Goal: Consume media (video, audio)

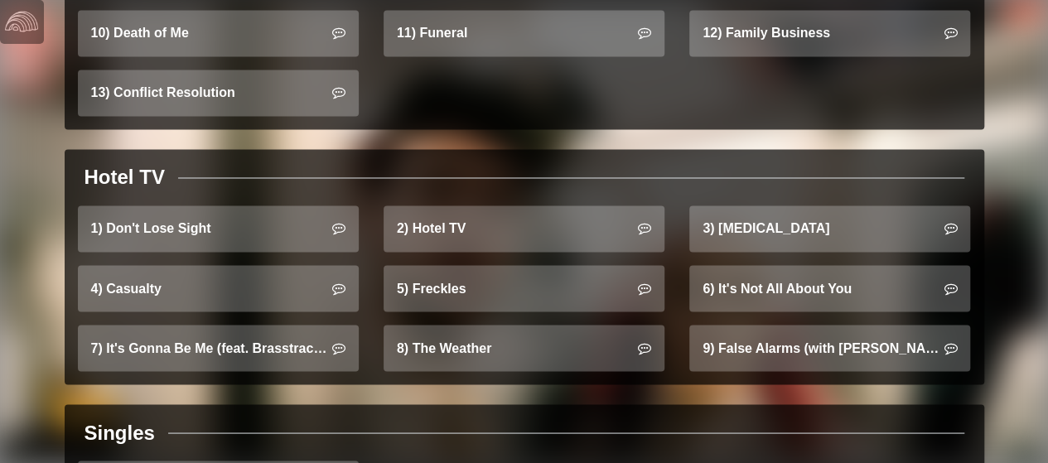
scroll to position [1324, 0]
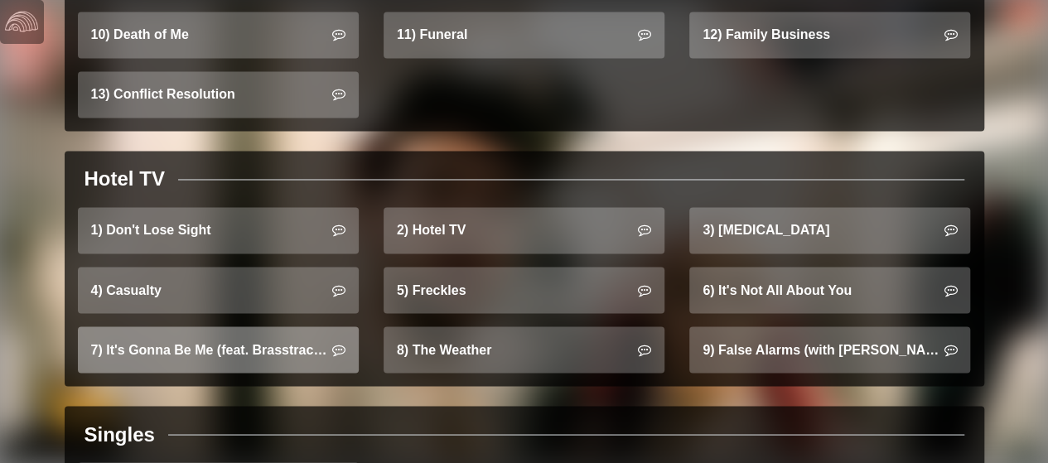
click at [244, 332] on link "7) It's Gonna Be Me (feat. Brasstracks)" at bounding box center [218, 350] width 281 height 46
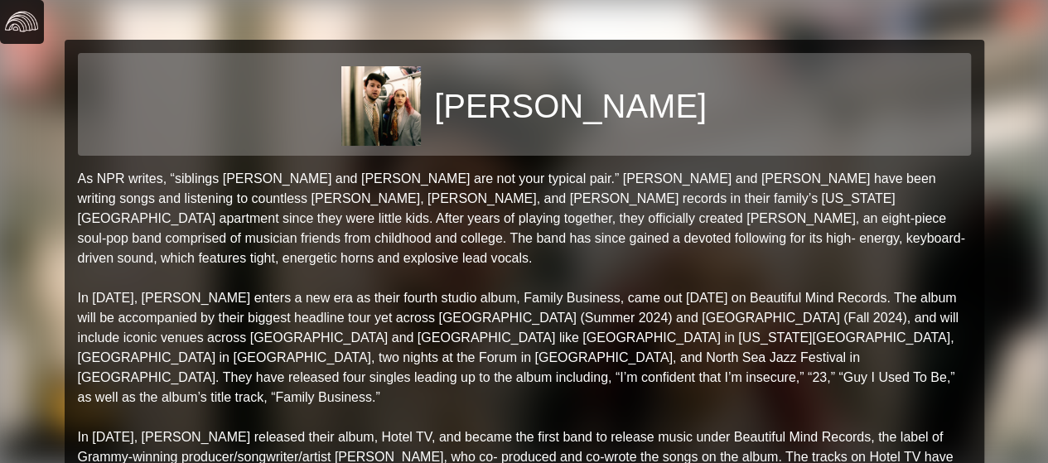
click at [25, 17] on img at bounding box center [21, 21] width 33 height 33
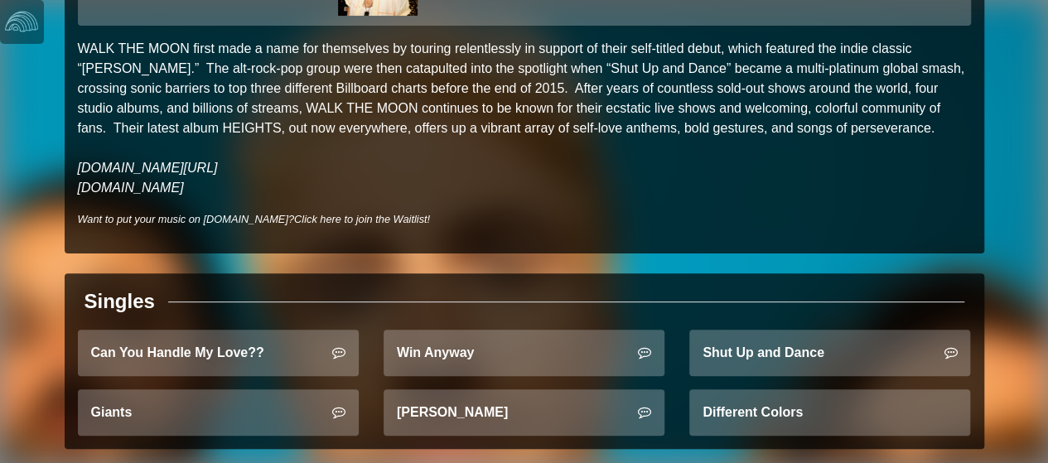
scroll to position [157, 0]
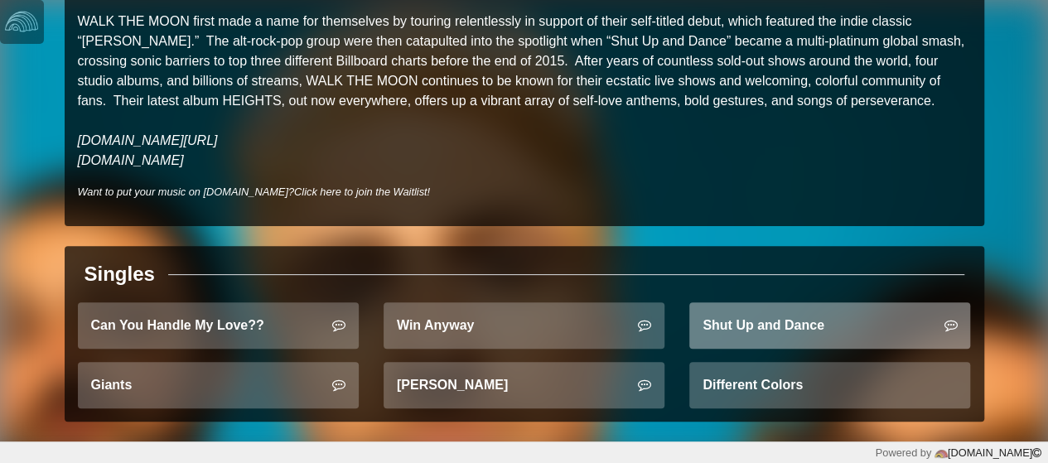
drag, startPoint x: 826, startPoint y: 322, endPoint x: 806, endPoint y: 323, distance: 19.9
click at [806, 323] on link "Shut Up and Dance" at bounding box center [830, 326] width 281 height 46
